Goal: Book appointment/travel/reservation

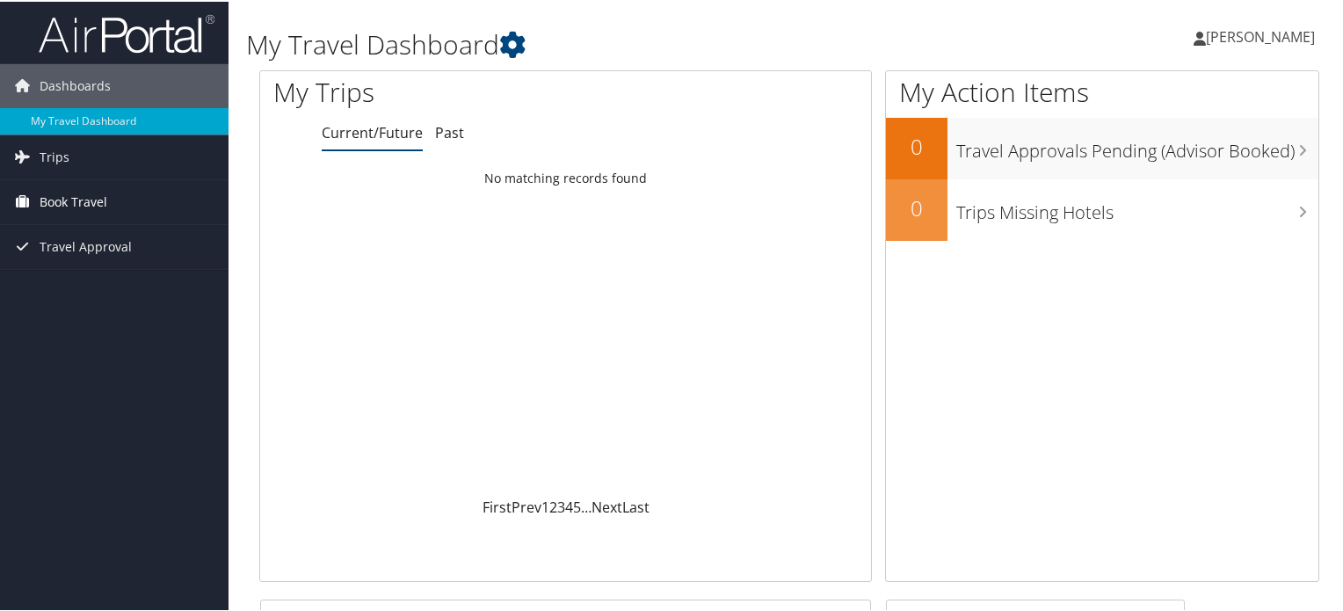
click at [87, 196] on span "Book Travel" at bounding box center [74, 200] width 68 height 44
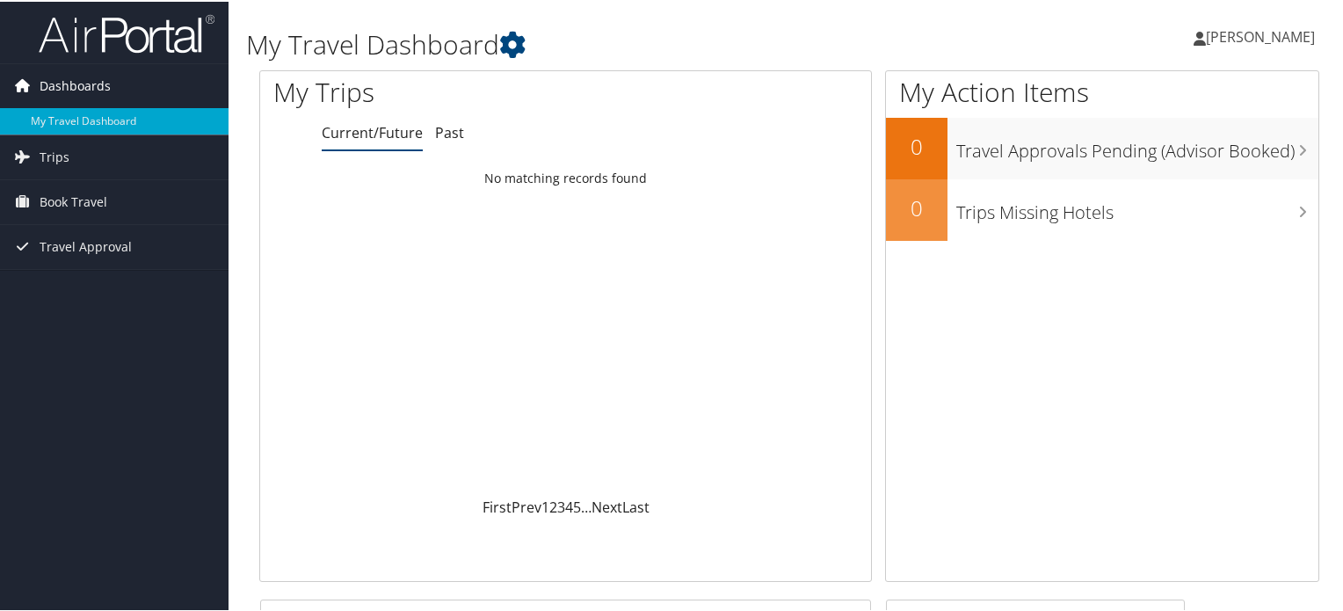
click at [102, 85] on span "Dashboards" at bounding box center [75, 84] width 71 height 44
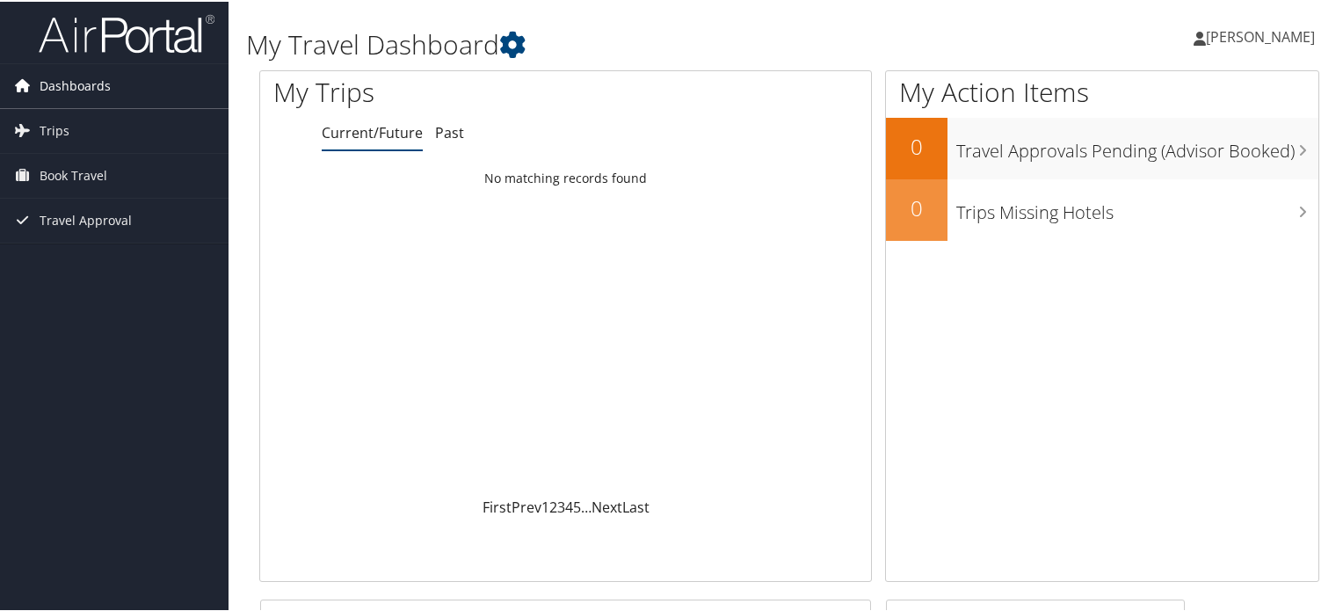
click at [102, 85] on span "Dashboards" at bounding box center [75, 84] width 71 height 44
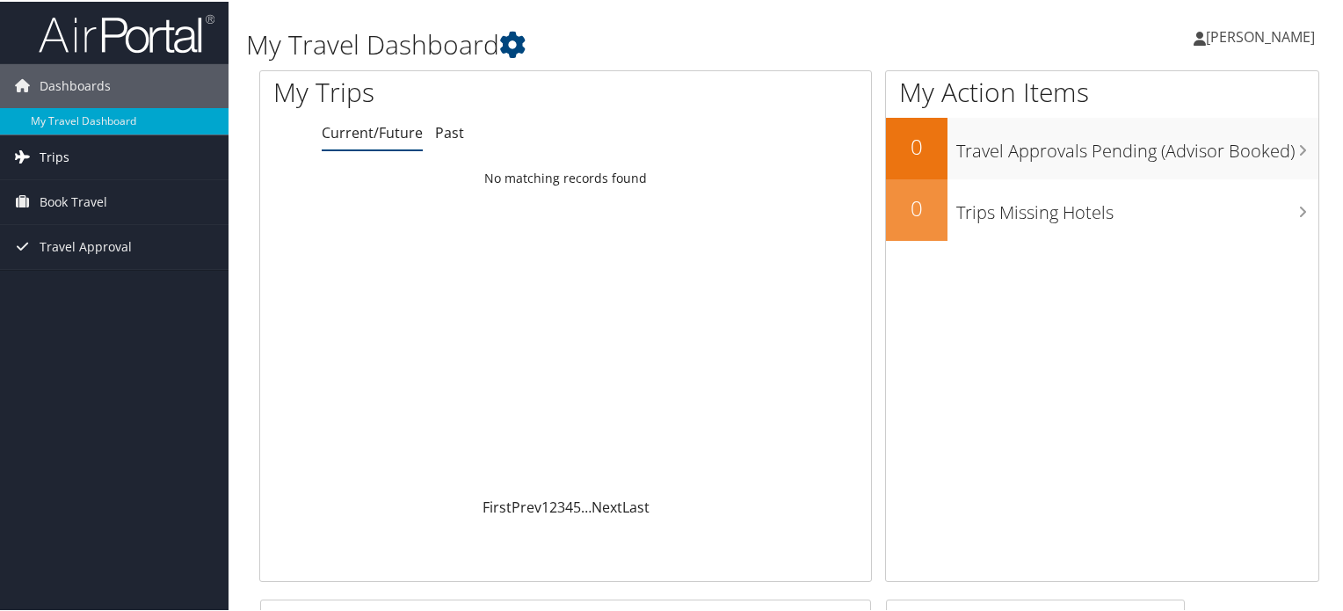
click at [54, 150] on span "Trips" at bounding box center [55, 156] width 30 height 44
click at [78, 277] on span "Book Travel" at bounding box center [74, 280] width 68 height 44
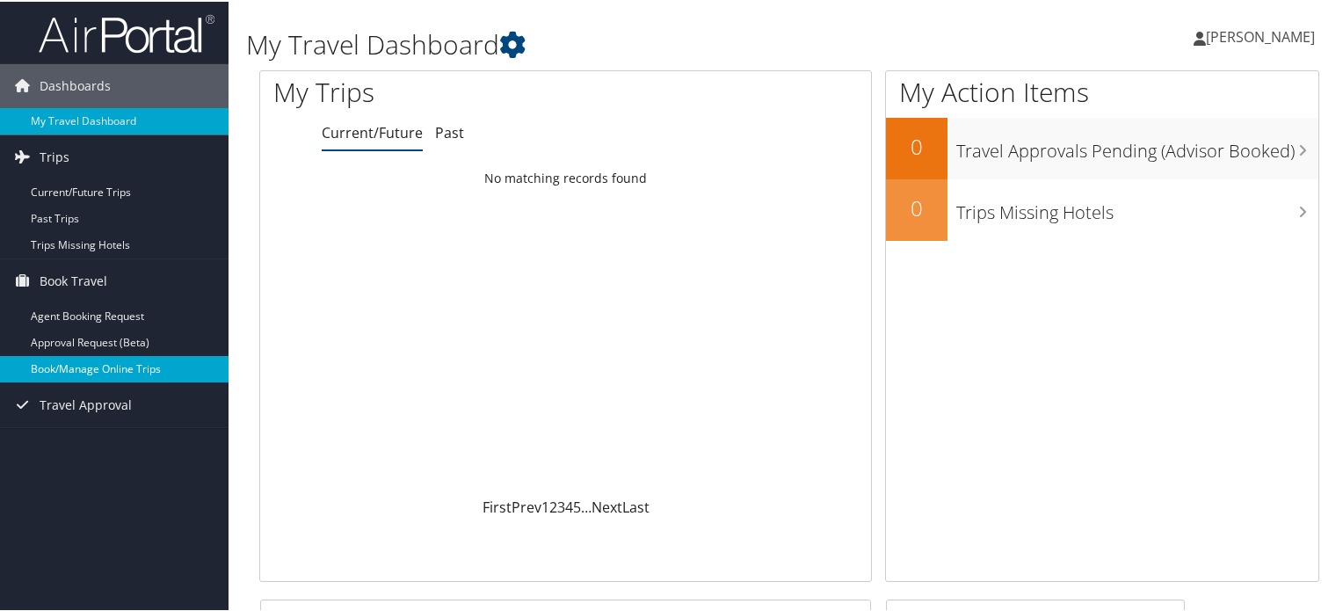
click at [122, 376] on link "Book/Manage Online Trips" at bounding box center [114, 367] width 229 height 26
